Goal: Information Seeking & Learning: Learn about a topic

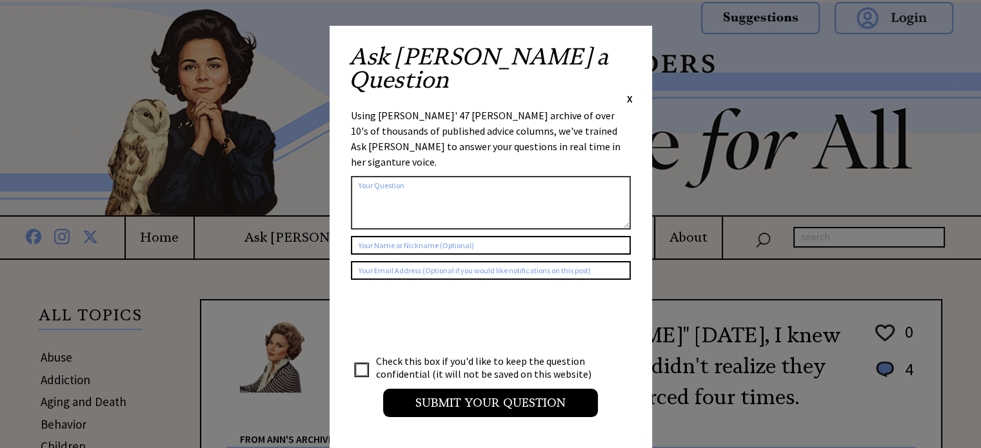
click at [631, 92] on span "X" at bounding box center [630, 98] width 6 height 13
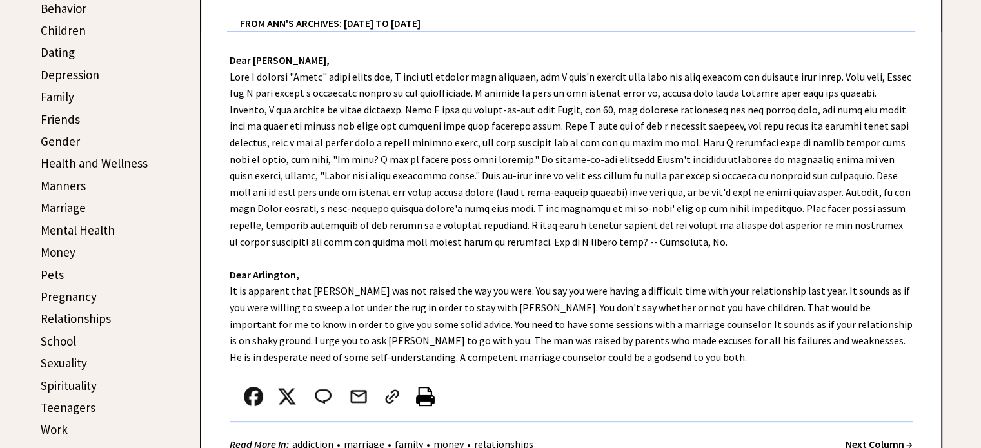
scroll to position [414, 0]
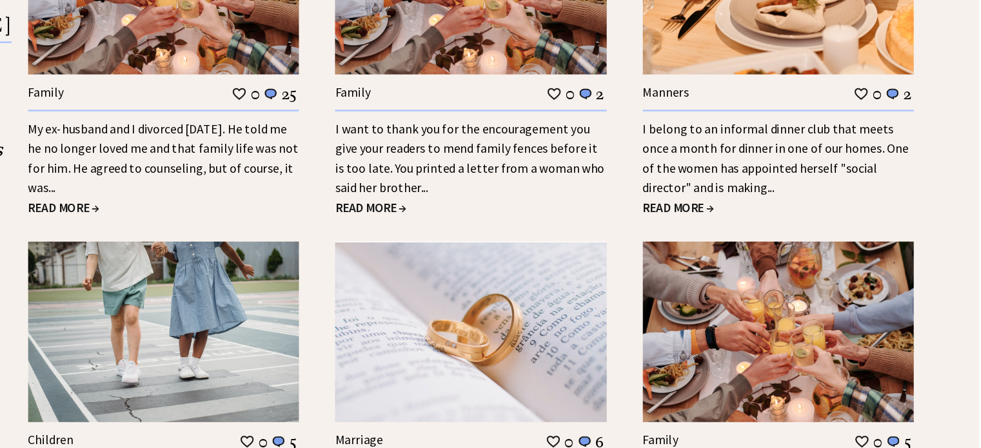
click at [221, 265] on div "Family 0 25 My ex-husband and I divorced [DATE]. He told me he no longer loved …" at bounding box center [311, 135] width 222 height 286
click at [209, 252] on span "READ MORE →" at bounding box center [229, 249] width 59 height 13
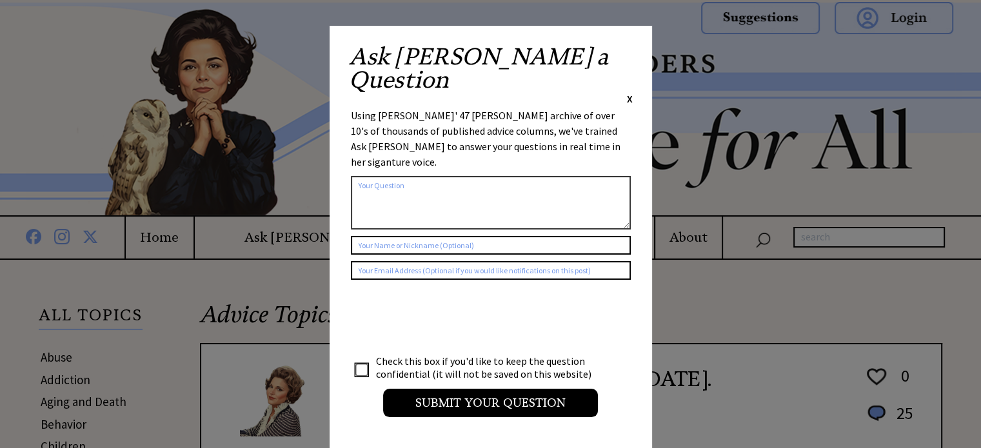
click at [629, 92] on span "X" at bounding box center [630, 98] width 6 height 13
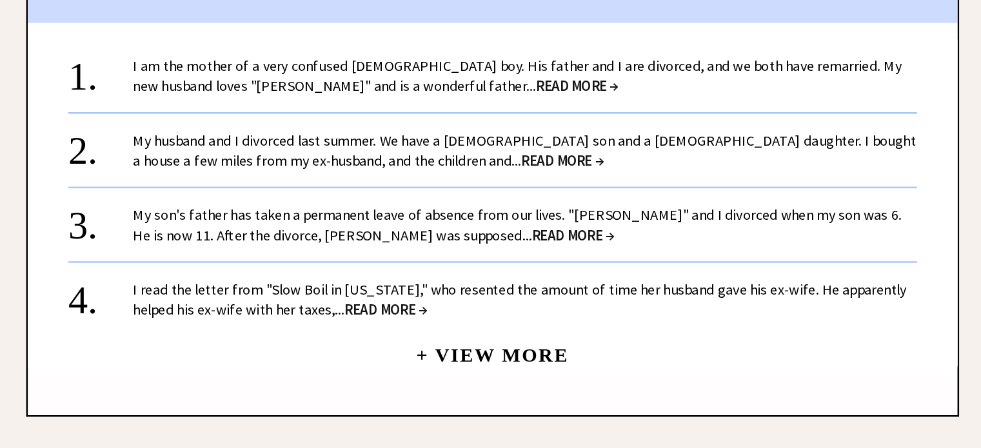
scroll to position [1282, 0]
click at [606, 159] on span "READ MORE →" at bounding box center [639, 159] width 66 height 15
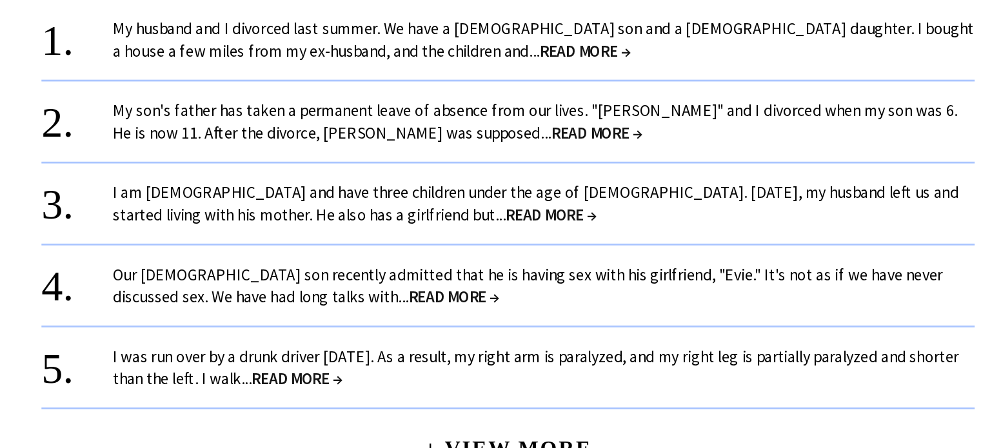
scroll to position [1098, 0]
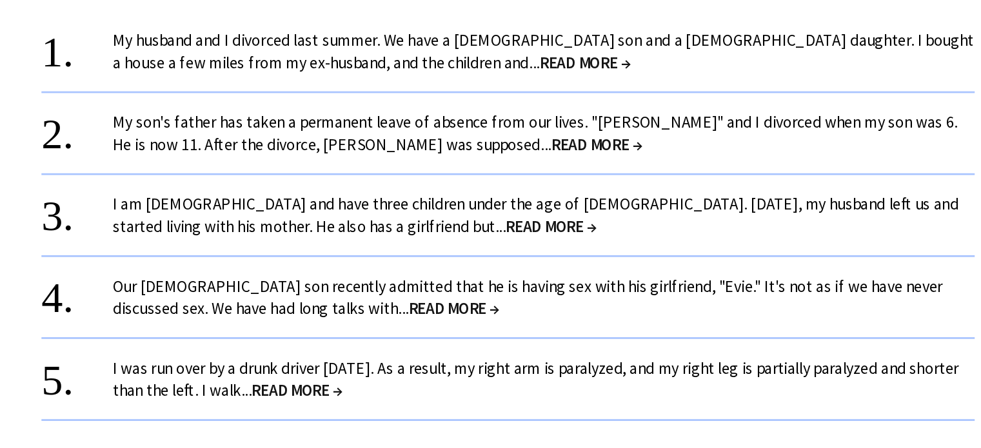
click at [594, 159] on span "READ MORE →" at bounding box center [627, 162] width 66 height 15
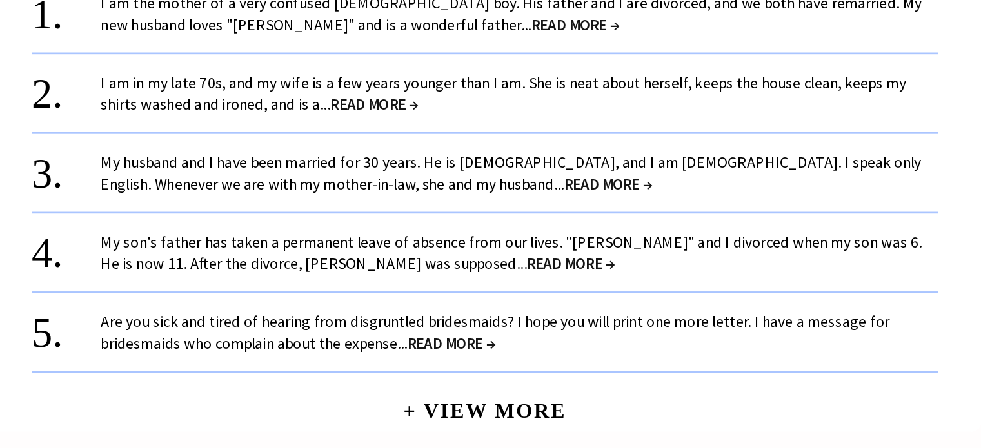
scroll to position [1131, 0]
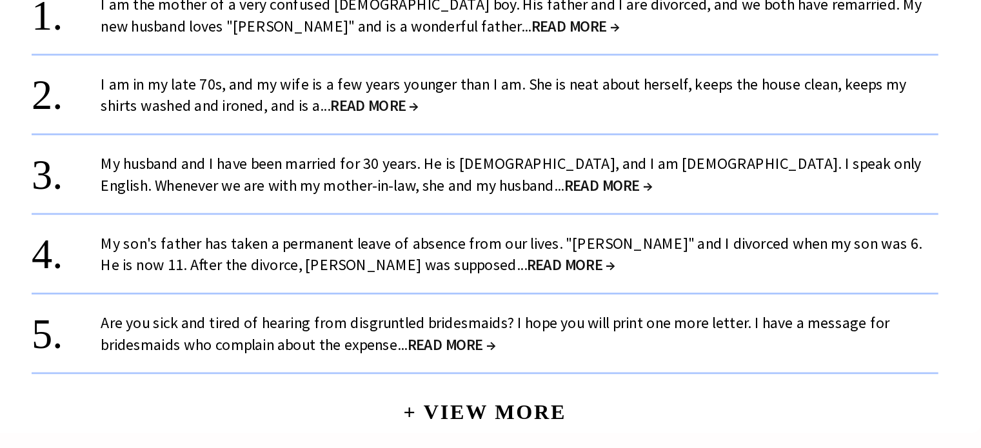
click at [480, 164] on span "READ MORE →" at bounding box center [489, 171] width 66 height 15
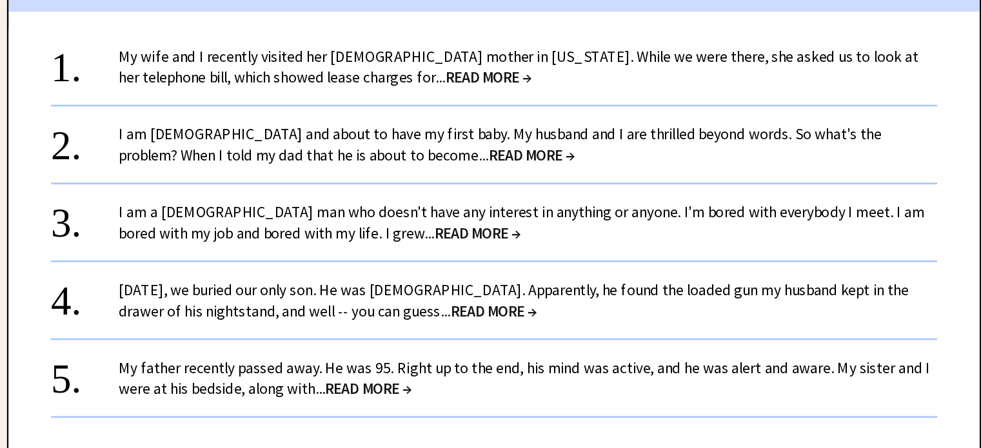
scroll to position [1046, 0]
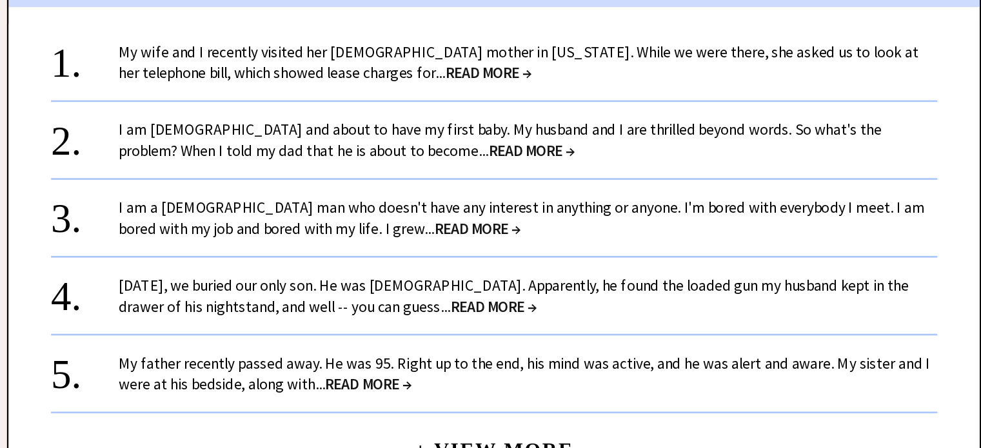
click at [365, 153] on link "My wife and I recently visited her 86-year-old mother in Oklahoma. While we wer…" at bounding box center [589, 154] width 609 height 31
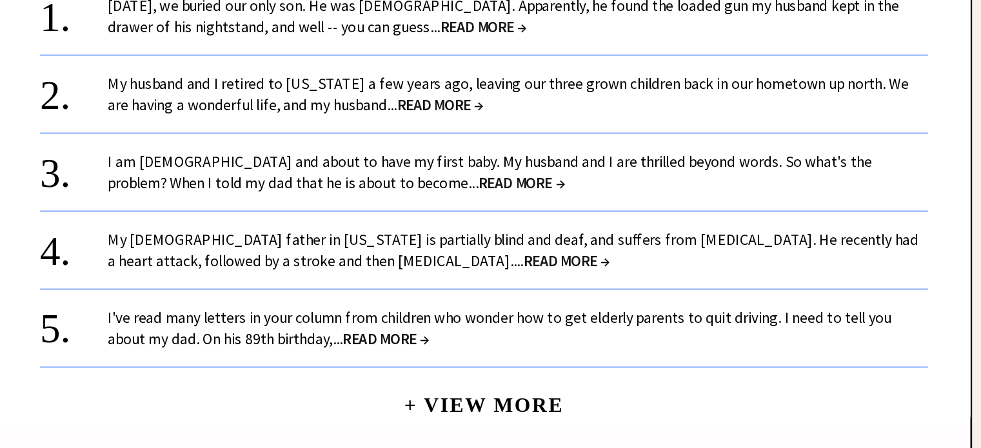
scroll to position [1149, 0]
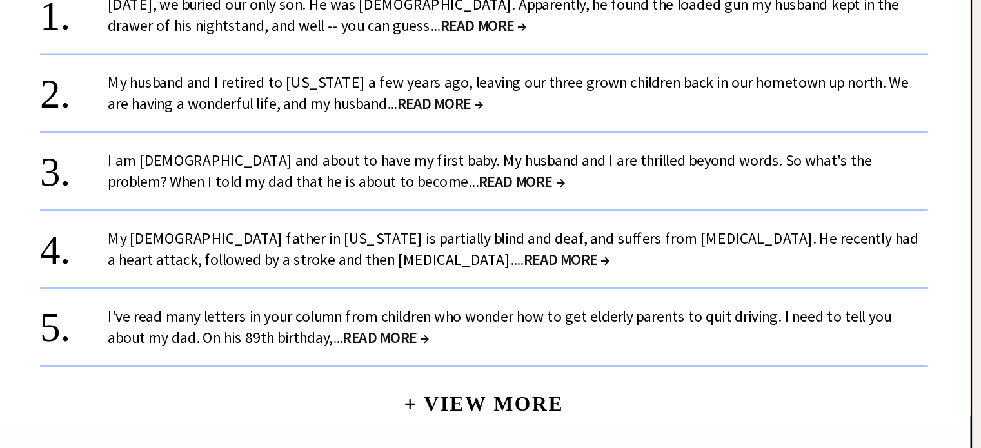
click at [521, 179] on span "READ MORE →" at bounding box center [538, 186] width 66 height 15
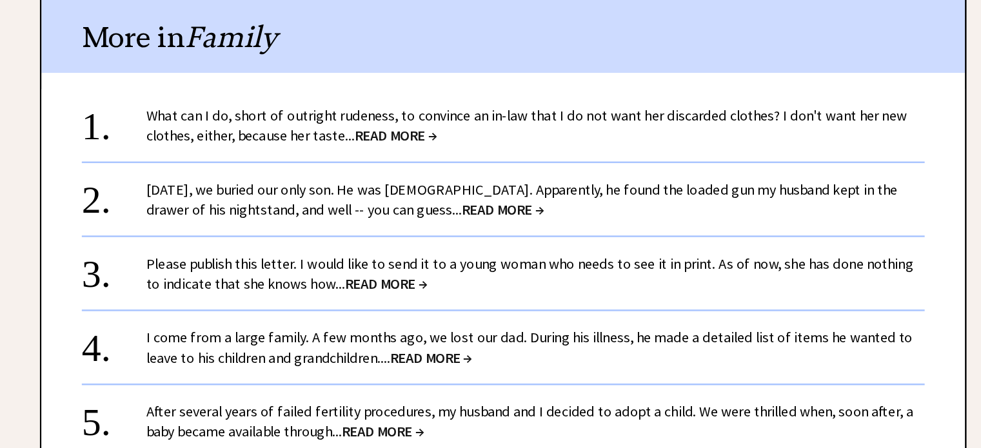
scroll to position [1427, 0]
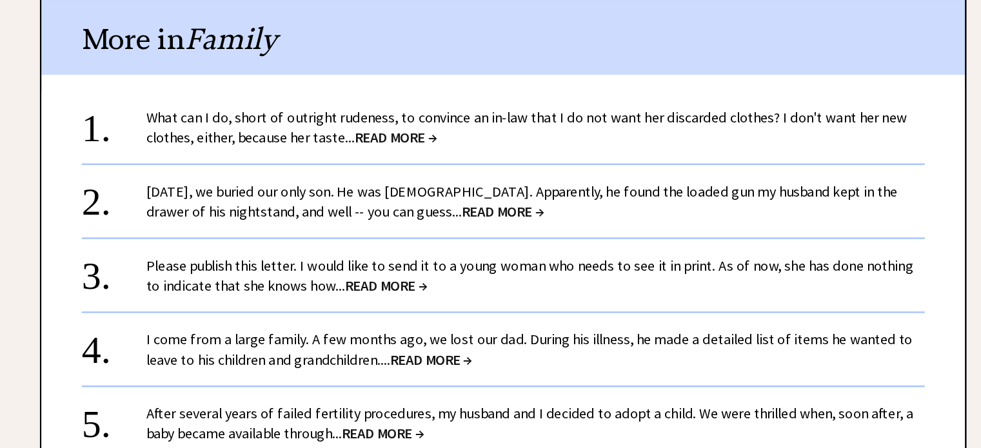
click at [470, 106] on span "READ MORE →" at bounding box center [485, 113] width 66 height 15
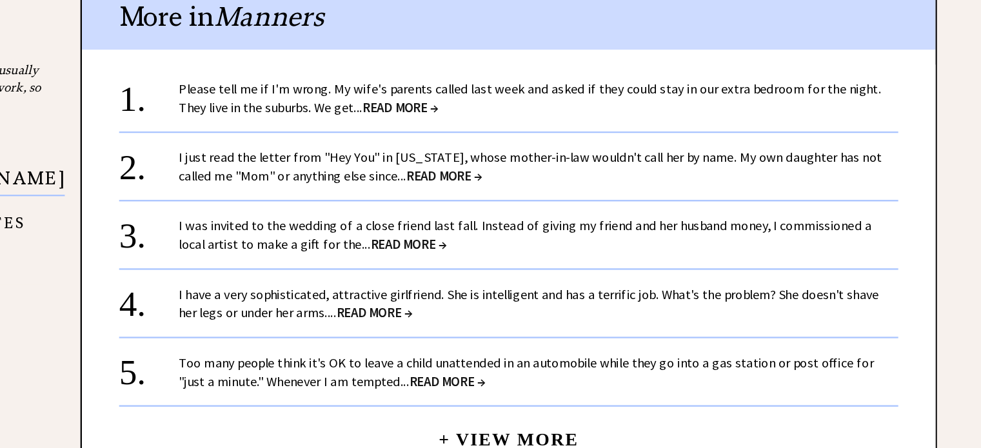
scroll to position [1153, 0]
click at [480, 123] on span "READ MORE →" at bounding box center [477, 130] width 66 height 15
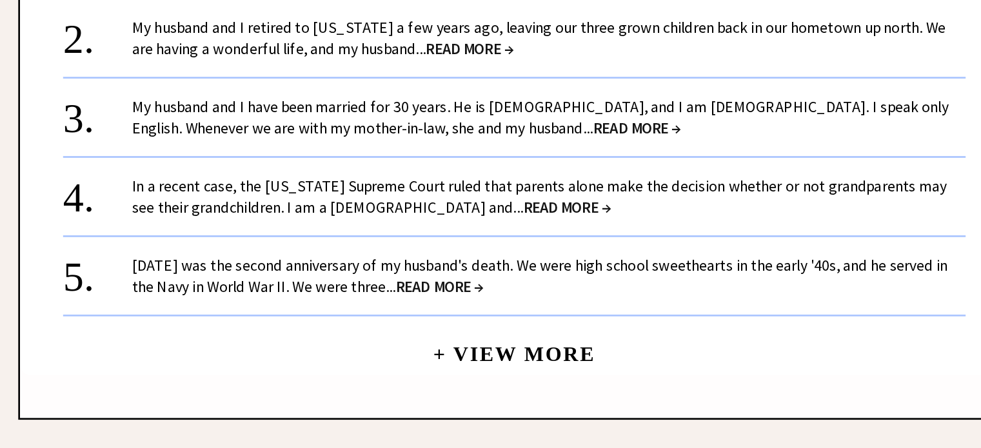
scroll to position [1381, 0]
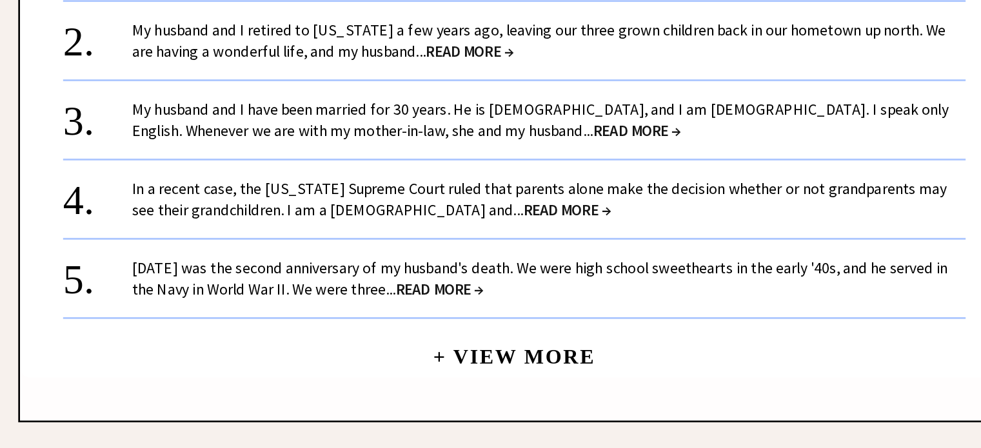
click at [630, 176] on span "READ MORE →" at bounding box center [663, 183] width 66 height 15
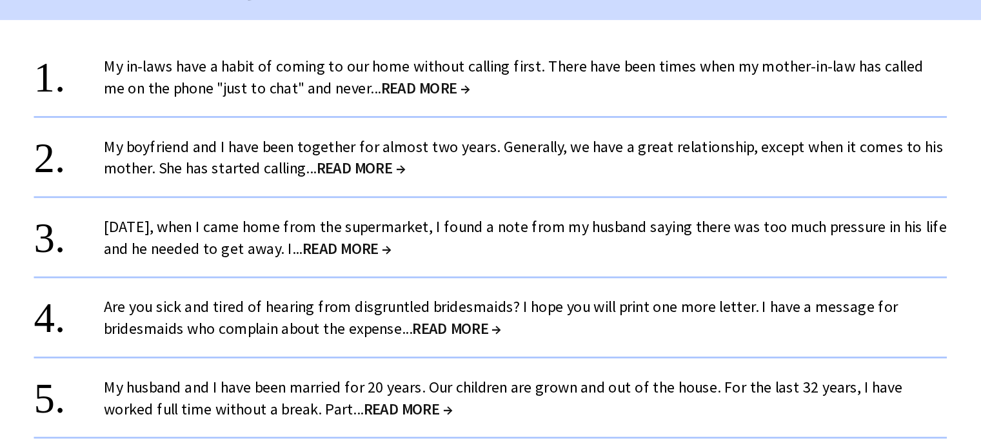
scroll to position [1369, 0]
click at [324, 74] on link "My in-laws have a habit of coming to our home without calling first. There have…" at bounding box center [588, 72] width 606 height 31
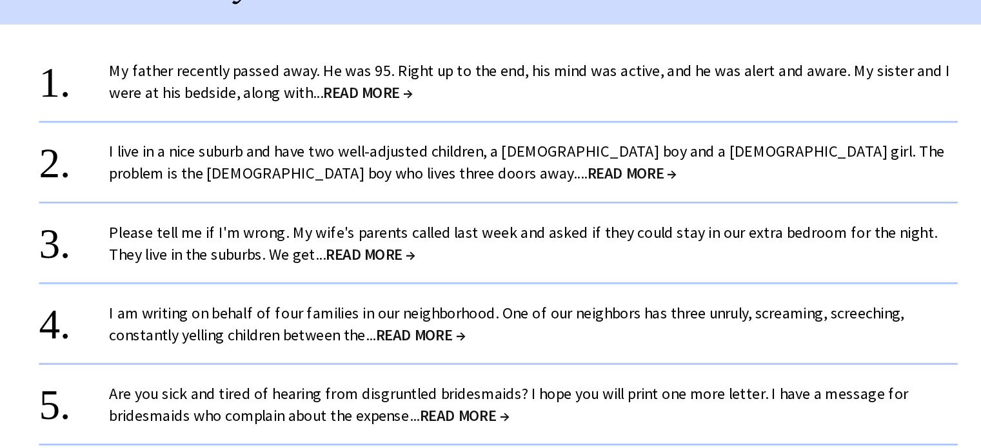
scroll to position [1231, 0]
click at [453, 179] on span "READ MORE →" at bounding box center [475, 186] width 66 height 15
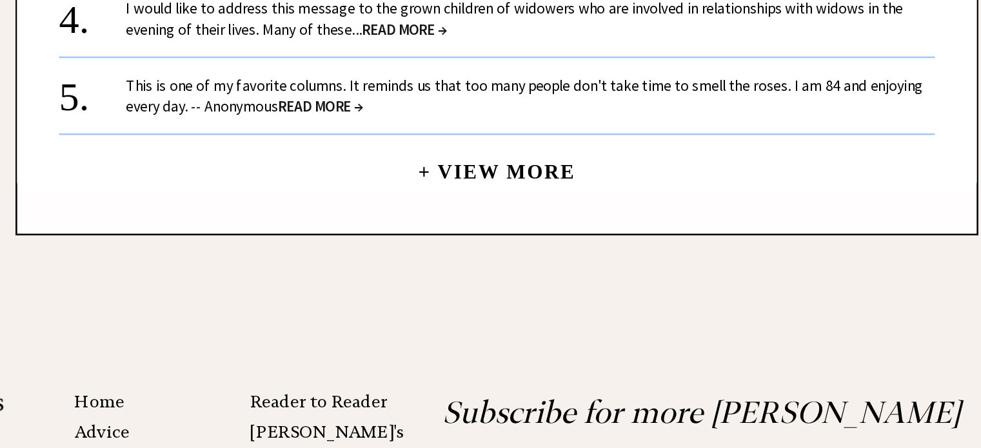
scroll to position [1370, 0]
